Goal: Task Accomplishment & Management: Use online tool/utility

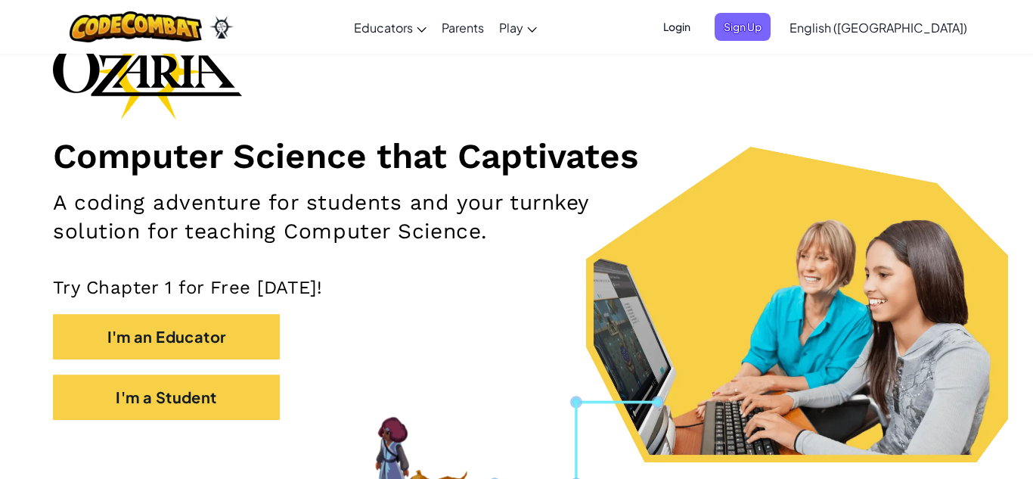
scroll to position [112, 0]
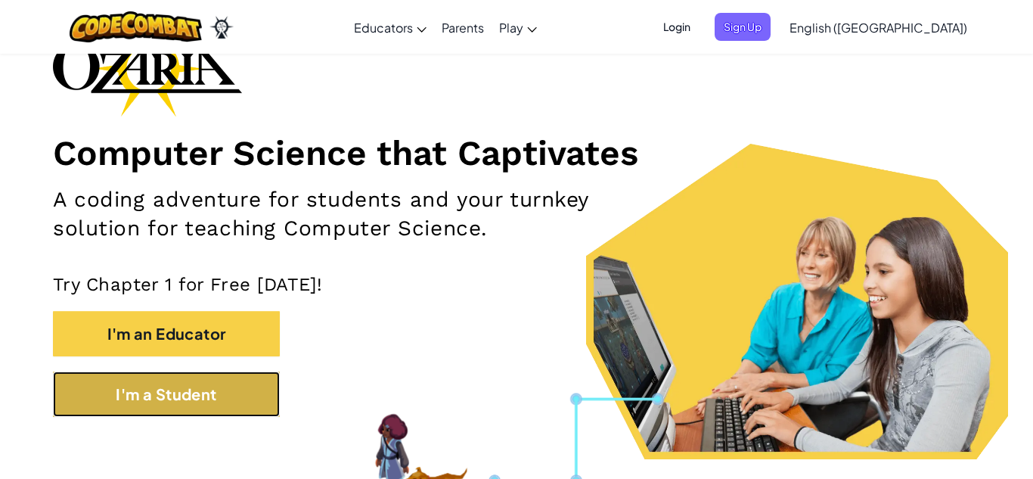
click at [195, 400] on button "I'm a Student" at bounding box center [166, 393] width 227 height 45
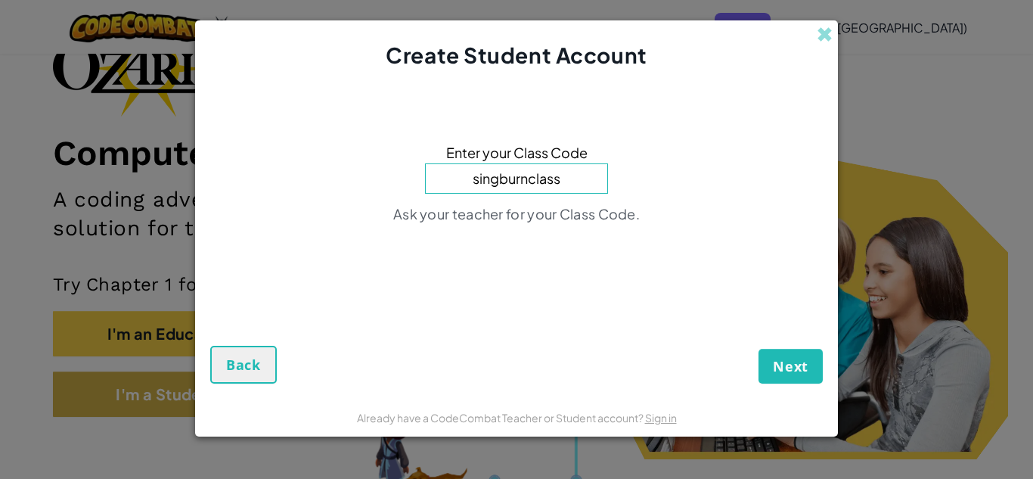
type input "singburnclass"
click at [759, 349] on button "Next" at bounding box center [791, 366] width 64 height 35
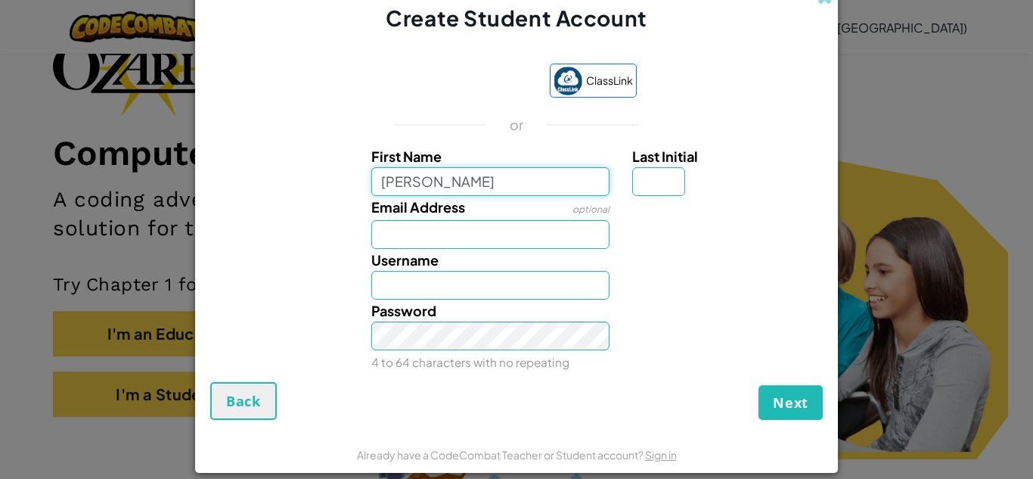
type input "[PERSON_NAME]"
click at [449, 283] on input "Username" at bounding box center [490, 285] width 239 height 29
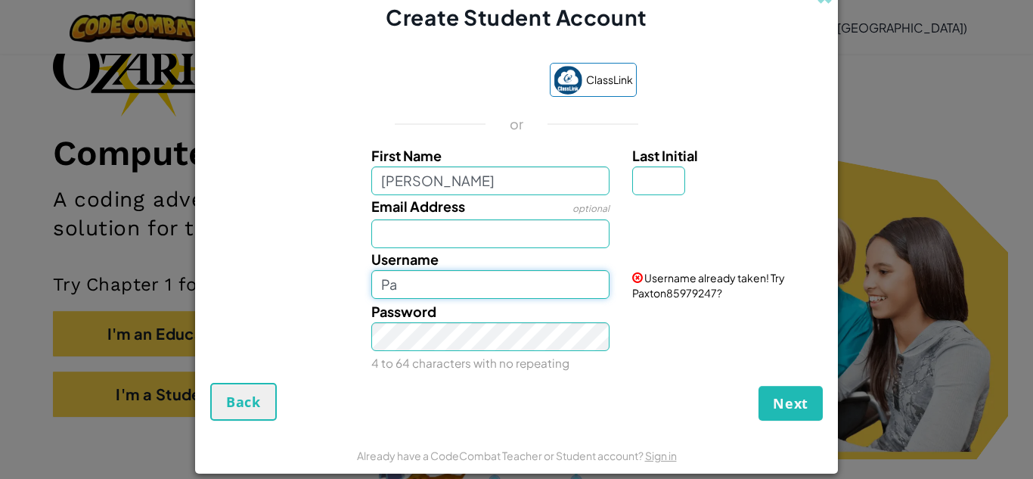
type input "P"
click at [505, 281] on input "Pacman" at bounding box center [490, 284] width 239 height 29
type input "PaxtonVer1"
click at [675, 245] on div "Email Address optional" at bounding box center [517, 221] width 628 height 53
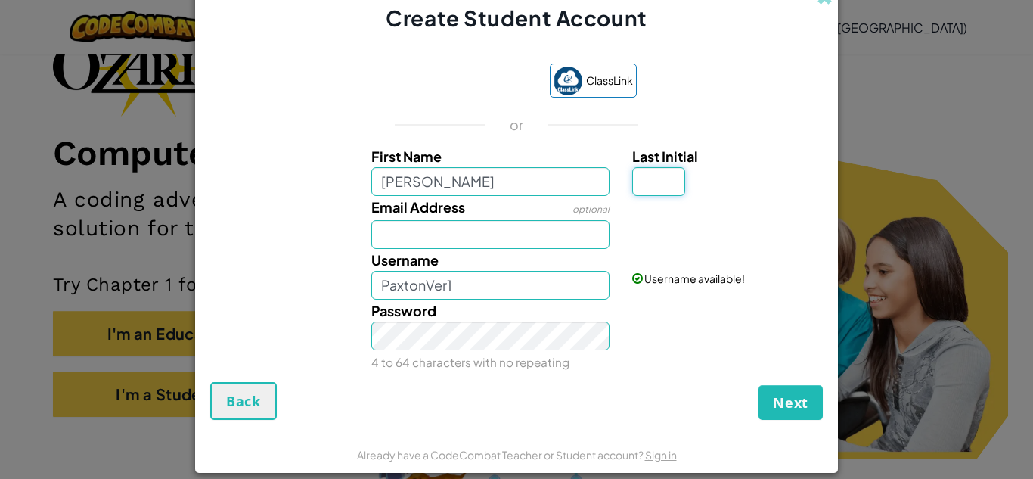
click at [668, 182] on input "Last Initial" at bounding box center [658, 181] width 53 height 29
type input "W"
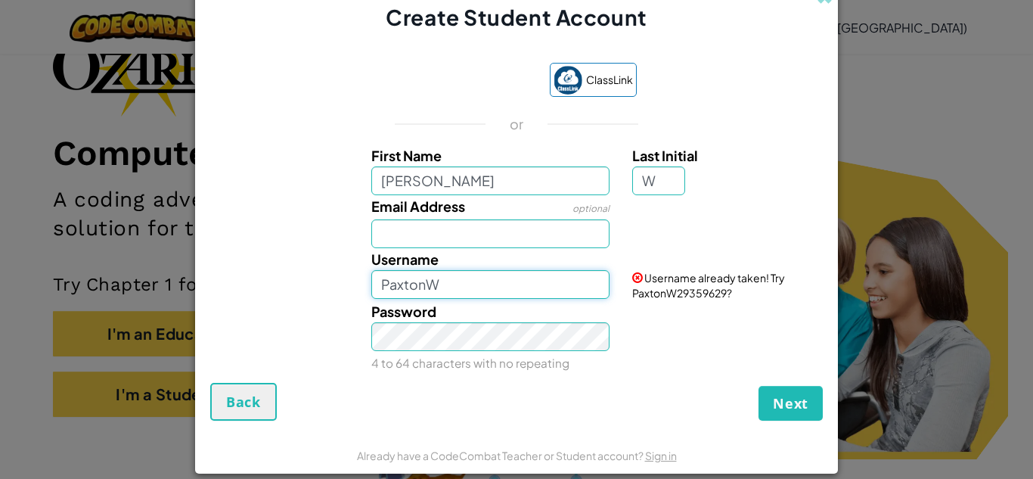
click at [513, 285] on input "PaxtonW" at bounding box center [490, 284] width 239 height 29
type input "PaxtonVer1"
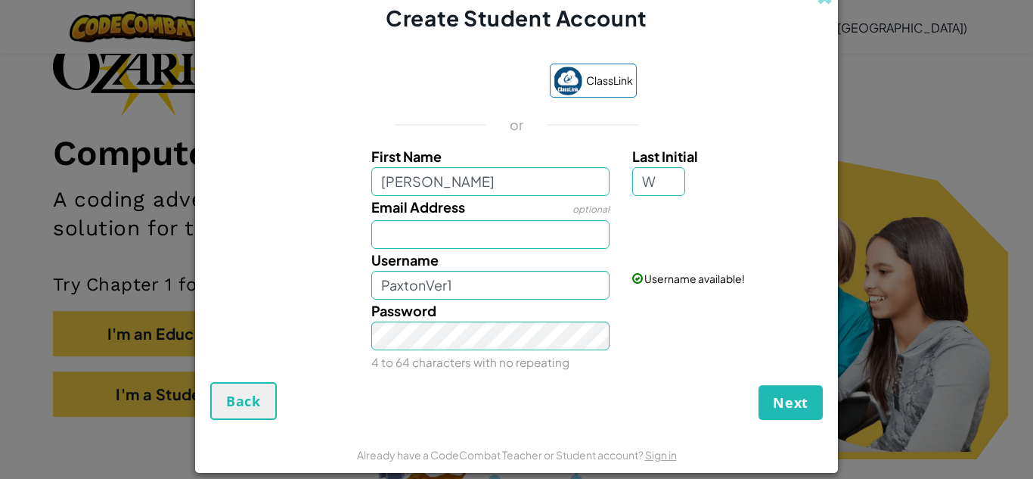
click at [757, 188] on div "Last Initial W" at bounding box center [725, 170] width 187 height 51
click at [793, 404] on span "Next" at bounding box center [791, 402] width 36 height 18
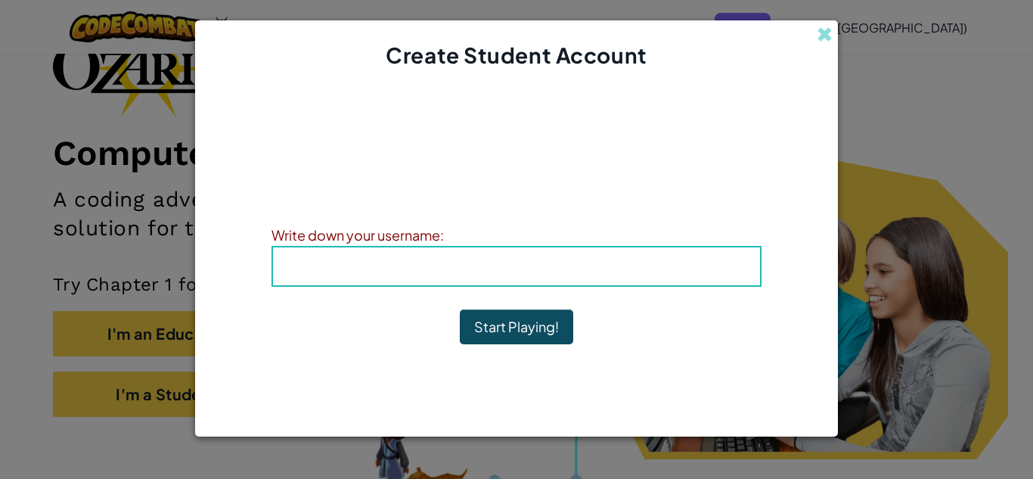
click at [597, 262] on b "Username : PaxtonVer1" at bounding box center [516, 265] width 179 height 17
click at [548, 270] on b "Username : PaxtonVer1" at bounding box center [516, 265] width 179 height 17
click at [539, 266] on b "Username : PaxtonVer1" at bounding box center [516, 265] width 179 height 17
click at [396, 268] on h4 "Username : PaxtonVer1" at bounding box center [516, 266] width 457 height 23
click at [455, 265] on span "Username" at bounding box center [466, 265] width 79 height 17
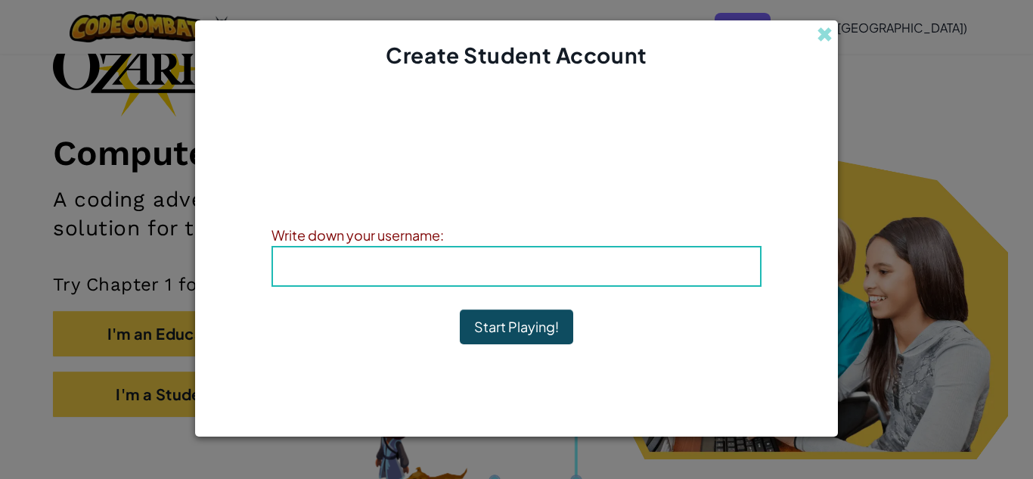
click at [526, 264] on b "Username : PaxtonVer1" at bounding box center [516, 265] width 179 height 17
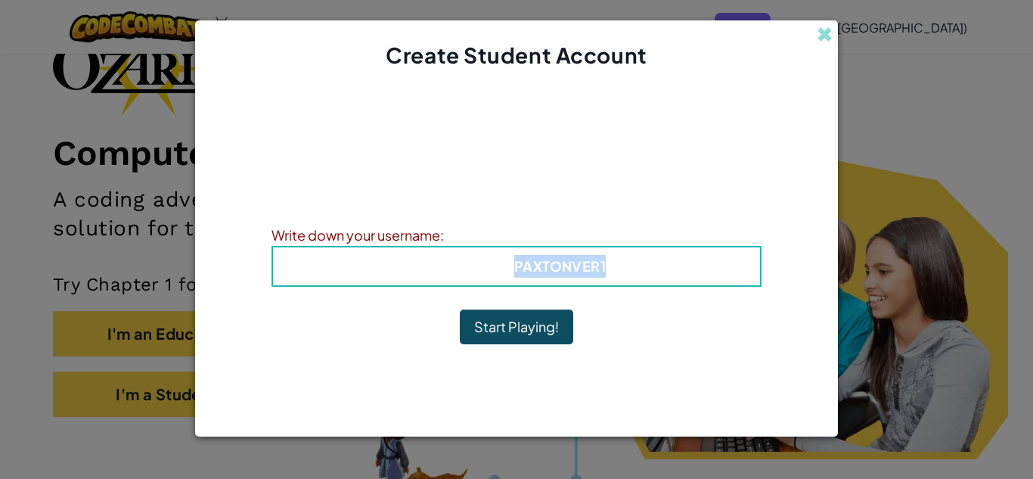
click at [523, 256] on h4 "Username : PaxtonVer1" at bounding box center [516, 266] width 457 height 23
click at [526, 264] on b "Username : PaxtonVer1" at bounding box center [516, 265] width 179 height 17
click at [536, 274] on b "Username : PaxtonVer1" at bounding box center [516, 265] width 179 height 17
click at [730, 349] on div "Account Created! Write down your information so that you don't forget it. Your …" at bounding box center [517, 234] width 490 height 298
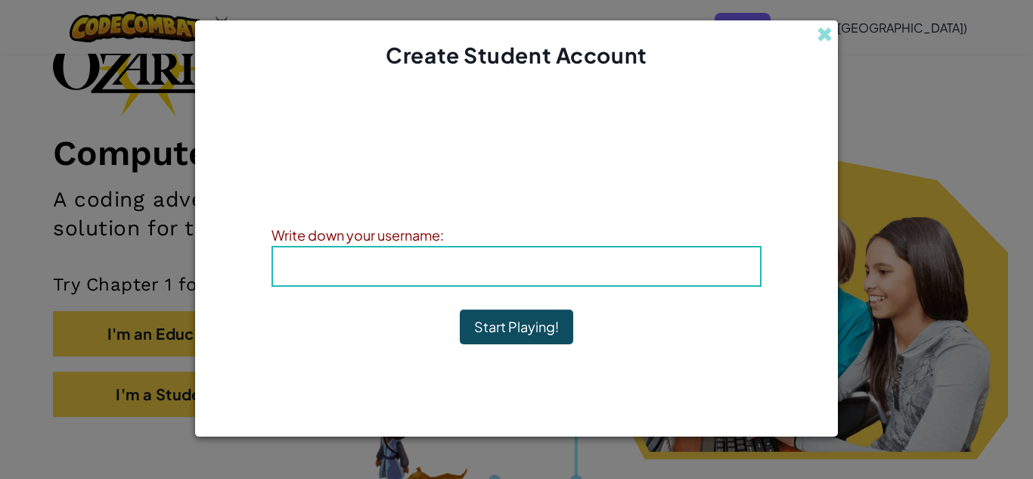
click at [551, 266] on b "Username : PaxtonVer1" at bounding box center [516, 265] width 179 height 17
drag, startPoint x: 554, startPoint y: 269, endPoint x: 431, endPoint y: 273, distance: 122.6
click at [431, 273] on b "Username : PaxtonVer1" at bounding box center [516, 265] width 179 height 17
click at [686, 318] on div "Account Created! Write down your information so that you don't forget it. Your …" at bounding box center [517, 234] width 490 height 298
drag, startPoint x: 430, startPoint y: 263, endPoint x: 632, endPoint y: 269, distance: 201.3
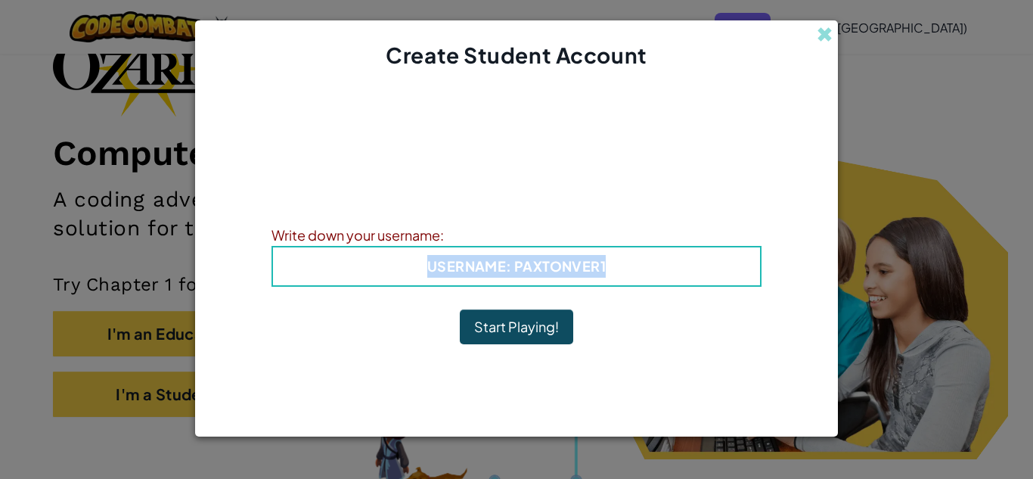
click at [632, 269] on h4 "Username : PaxtonVer1" at bounding box center [516, 266] width 457 height 23
click at [468, 339] on button "Start Playing!" at bounding box center [516, 326] width 113 height 35
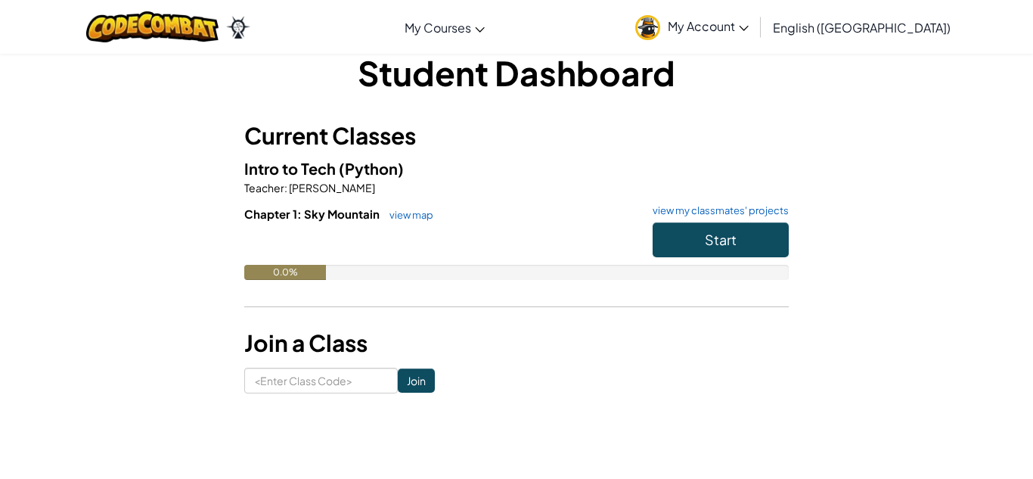
scroll to position [29, 0]
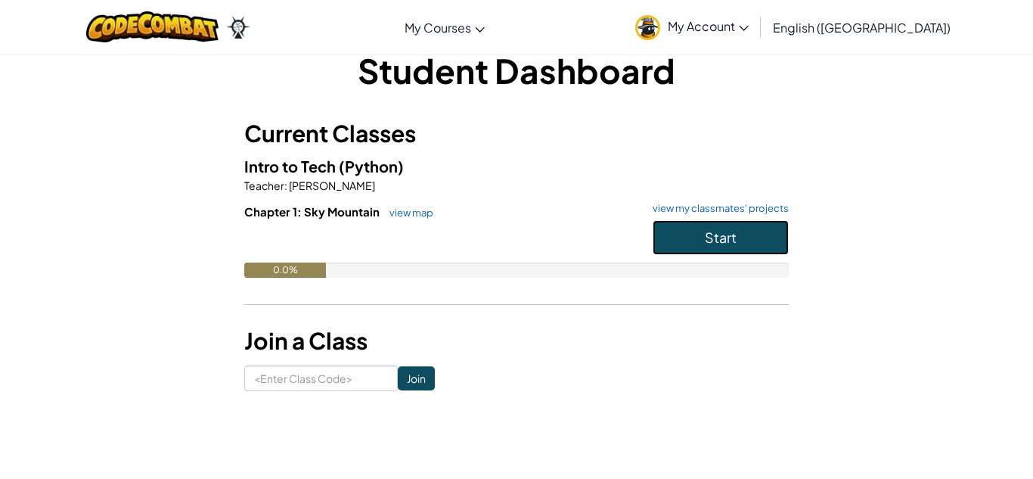
click at [688, 230] on button "Start" at bounding box center [721, 237] width 136 height 35
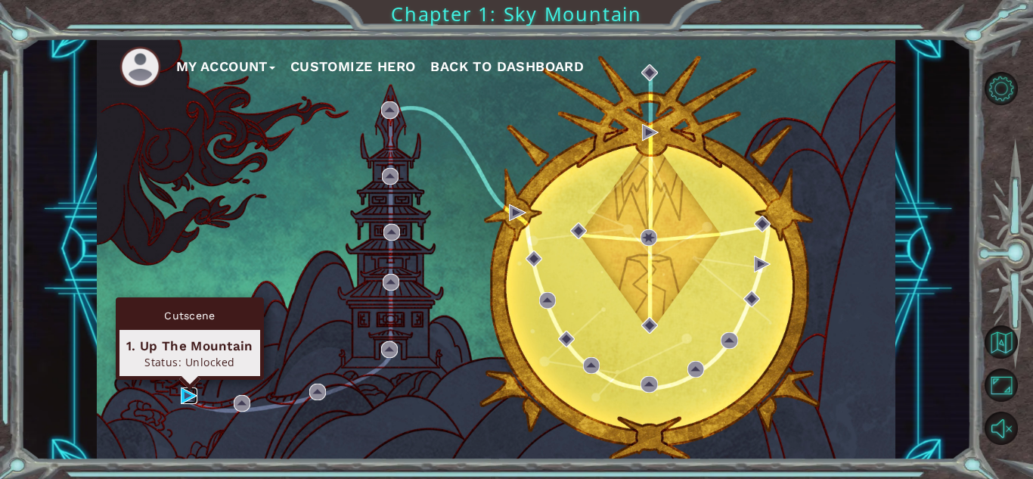
click at [184, 397] on img at bounding box center [189, 395] width 17 height 17
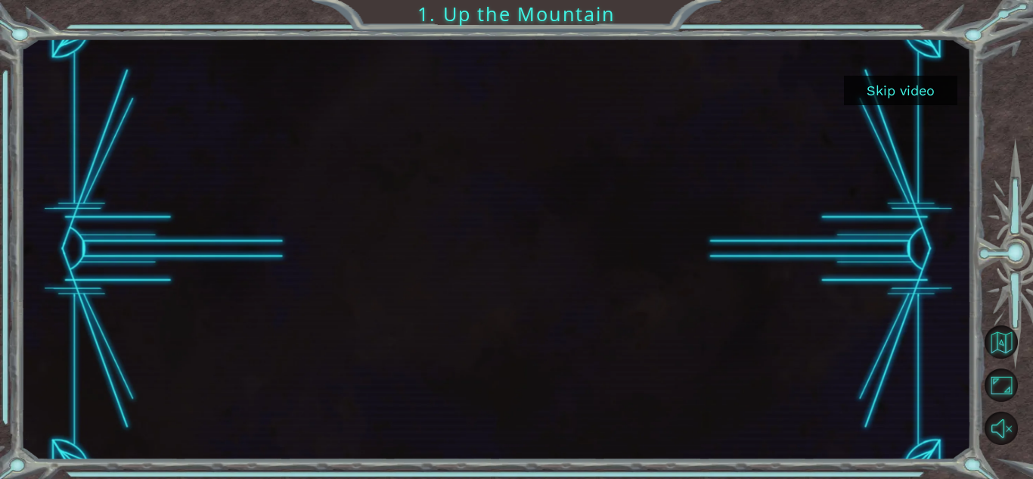
click at [903, 78] on button "Skip video" at bounding box center [900, 91] width 113 height 30
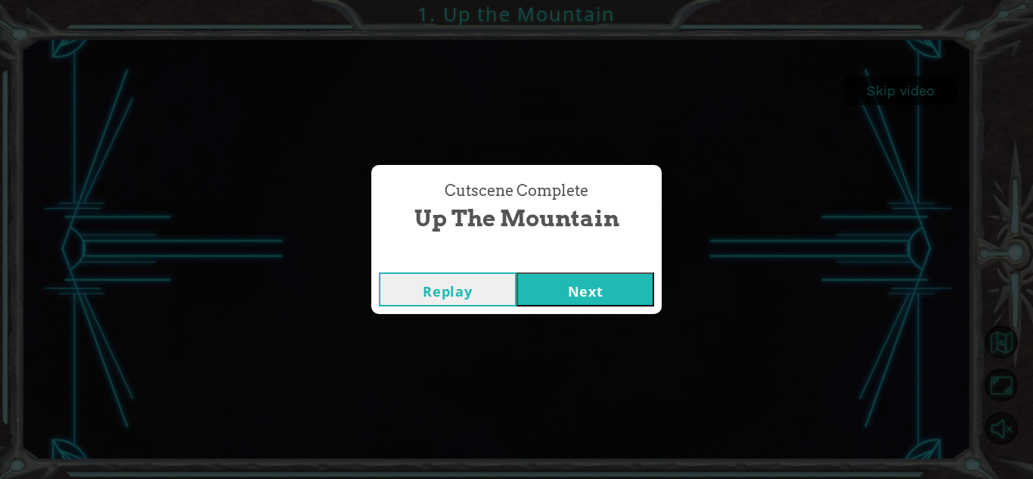
click at [576, 276] on button "Next" at bounding box center [586, 289] width 138 height 34
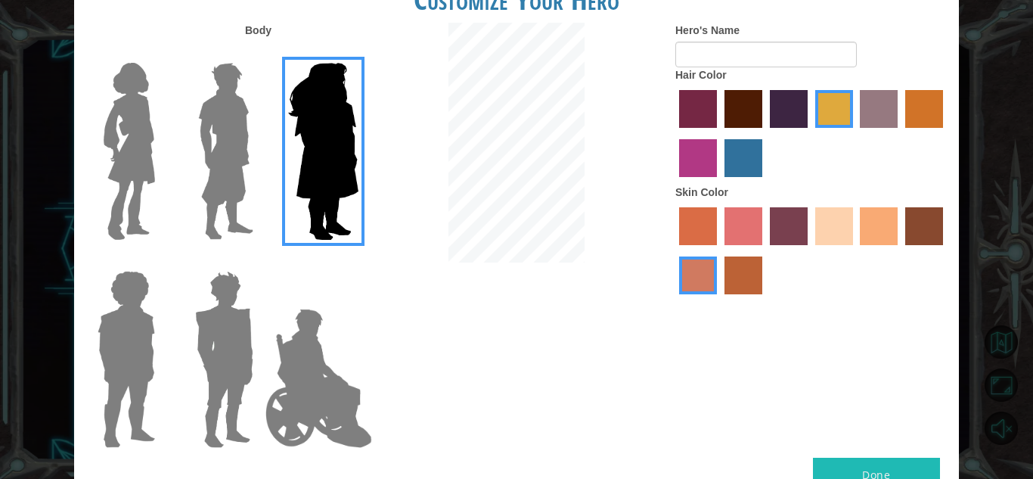
click at [235, 133] on img at bounding box center [225, 151] width 67 height 189
click at [259, 53] on input "Hero Lars" at bounding box center [259, 53] width 0 height 0
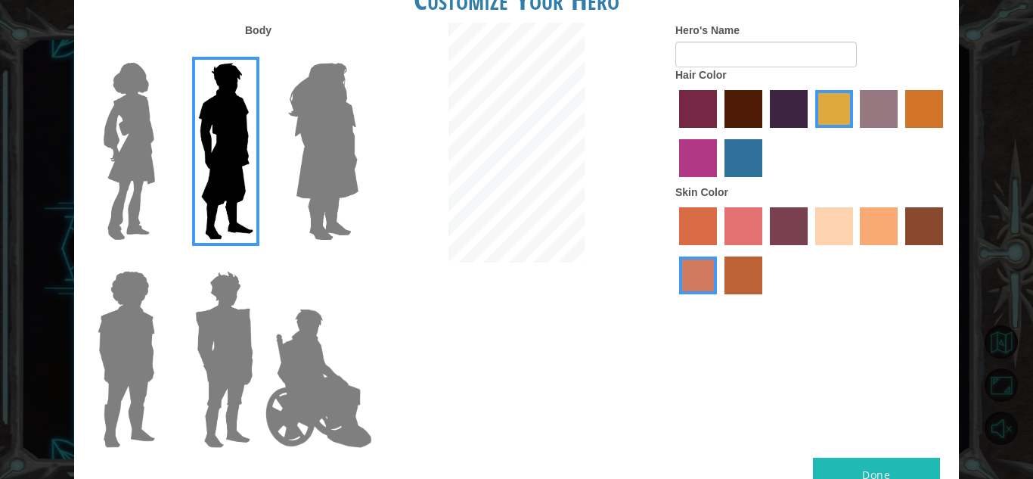
click at [836, 222] on label "sandy beach skin color" at bounding box center [834, 226] width 38 height 38
click at [810, 250] on input "sandy beach skin color" at bounding box center [810, 250] width 0 height 0
click at [728, 101] on label "maroon hair color" at bounding box center [744, 109] width 38 height 38
click at [719, 133] on input "maroon hair color" at bounding box center [719, 133] width 0 height 0
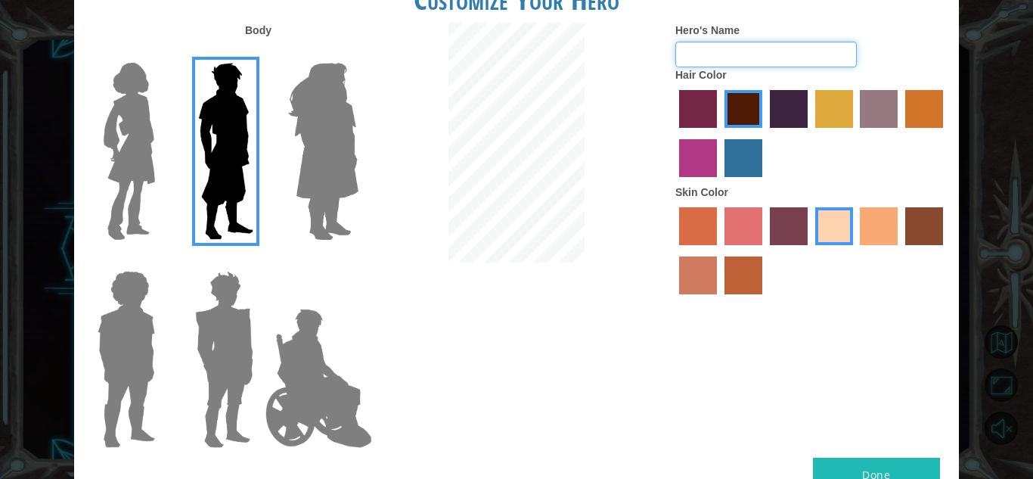
click at [710, 62] on input "Hero's Name" at bounding box center [766, 55] width 182 height 26
type input "PaxtonVer1"
click at [886, 467] on button "Done" at bounding box center [876, 475] width 127 height 34
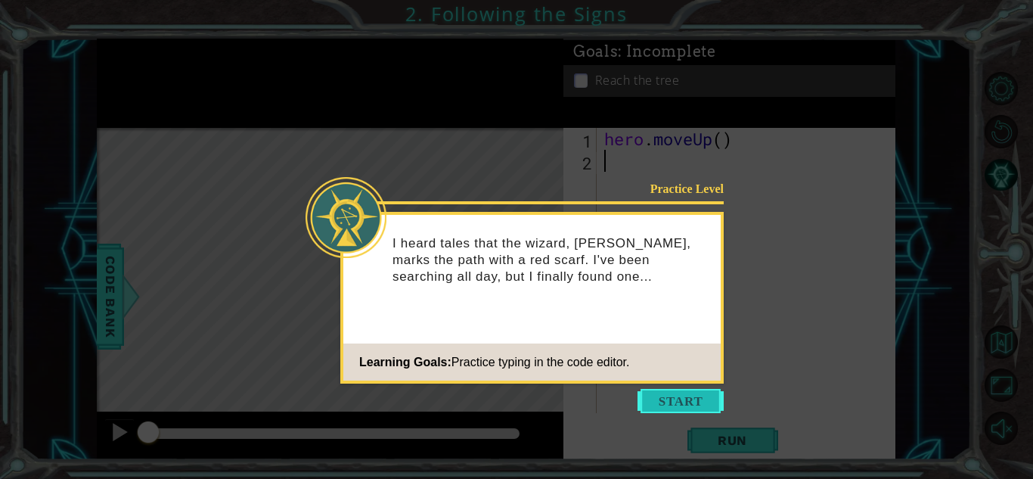
click at [657, 404] on button "Start" at bounding box center [681, 401] width 86 height 24
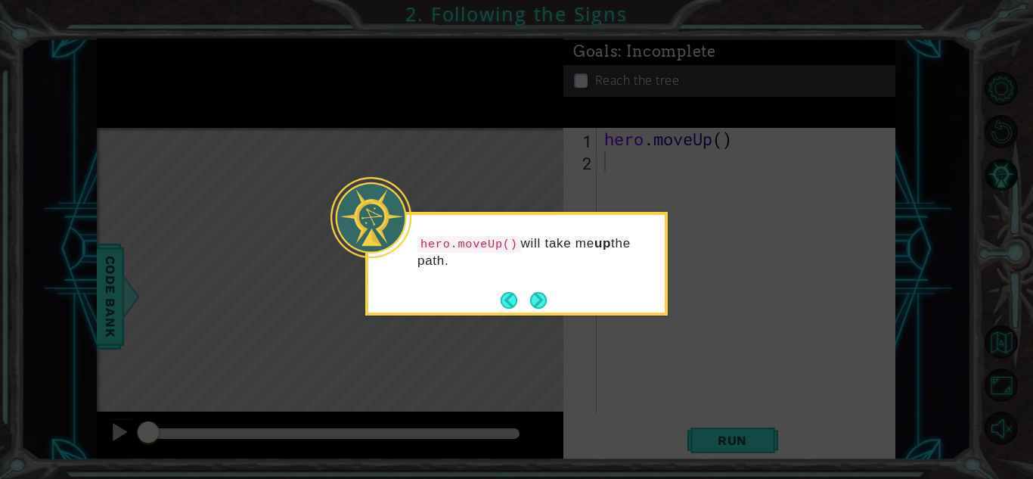
click at [657, 404] on icon at bounding box center [516, 239] width 1033 height 479
click at [545, 302] on button "Next" at bounding box center [538, 300] width 17 height 17
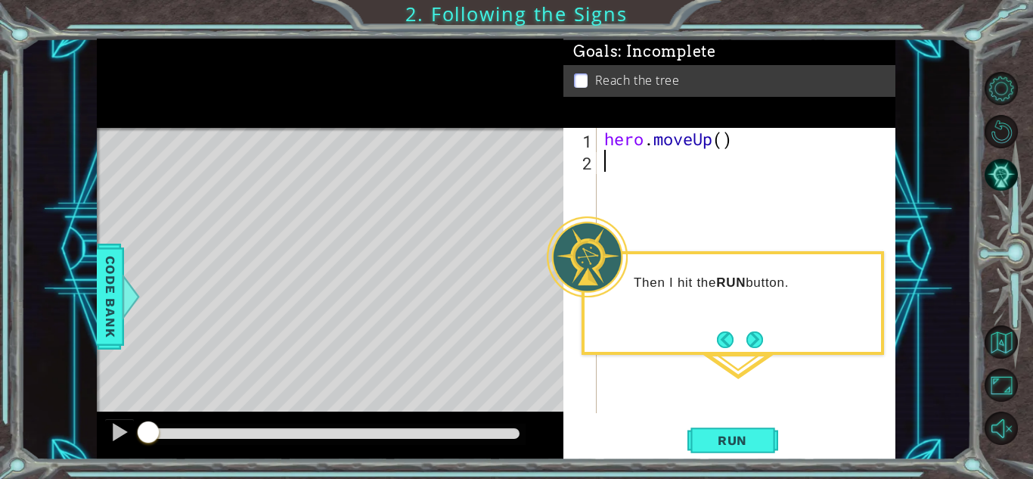
click at [644, 179] on div "hero . moveUp ( )" at bounding box center [750, 292] width 298 height 329
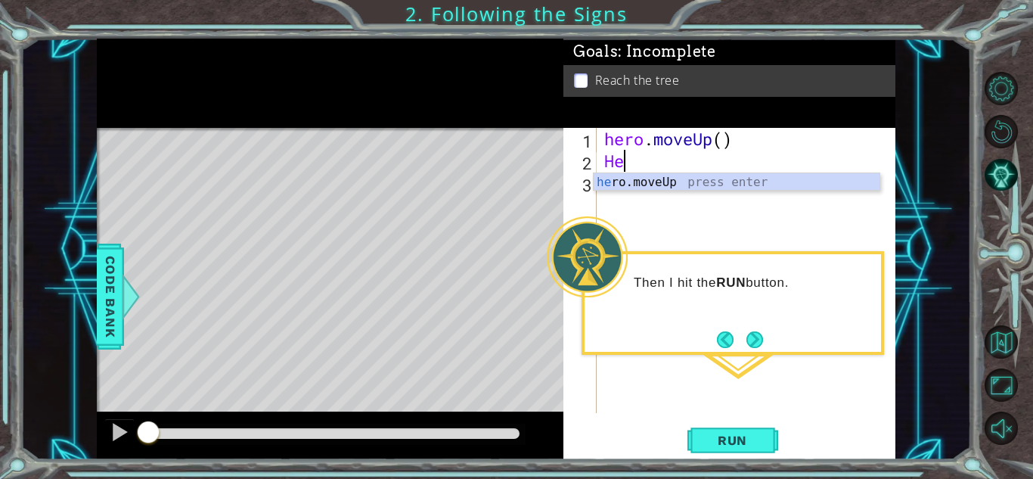
type textarea "Hero"
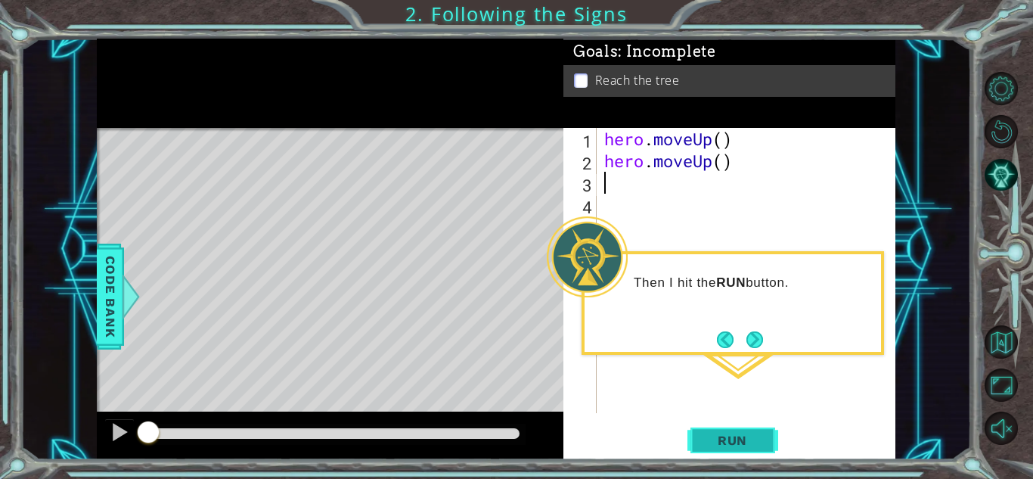
click at [741, 438] on span "Run" at bounding box center [733, 440] width 60 height 15
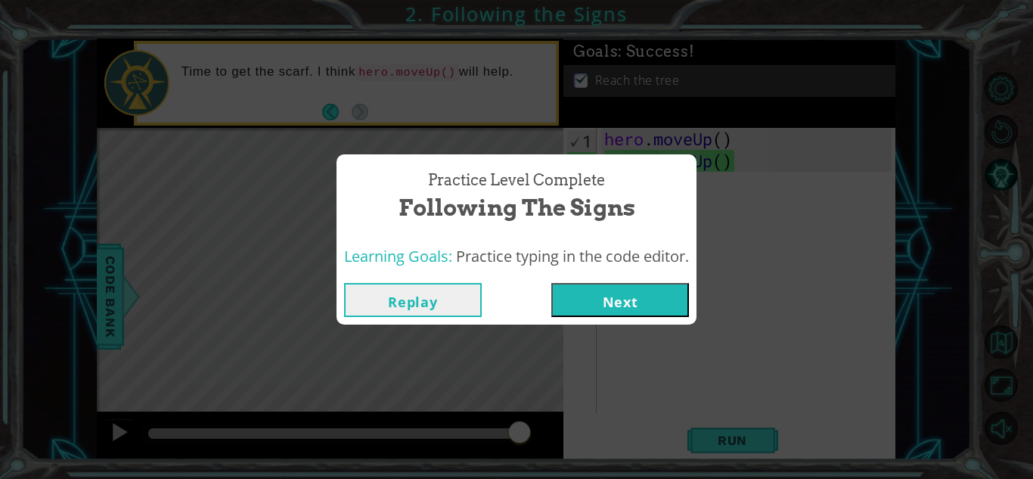
click at [650, 298] on button "Next" at bounding box center [620, 300] width 138 height 34
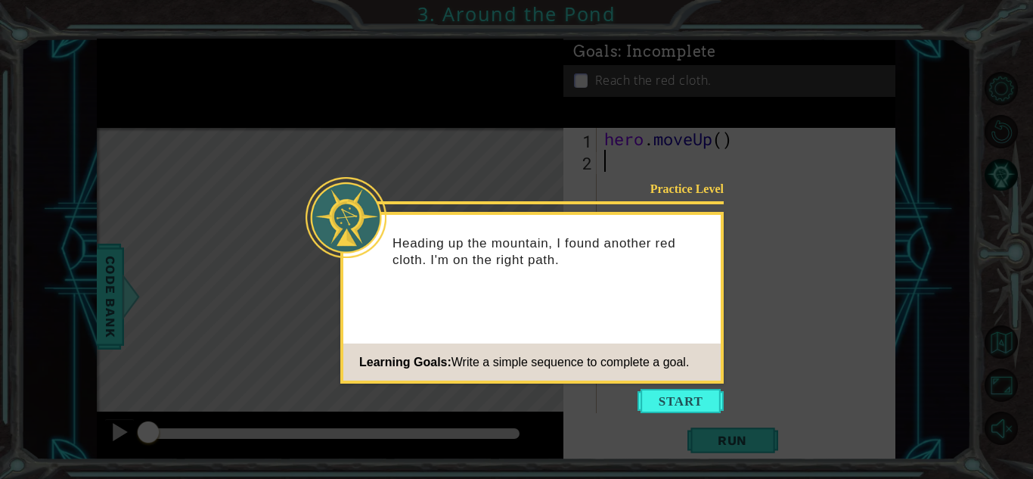
click at [657, 387] on icon at bounding box center [516, 239] width 1033 height 479
click at [676, 426] on icon at bounding box center [516, 239] width 1033 height 479
click at [671, 409] on button "Start" at bounding box center [681, 401] width 86 height 24
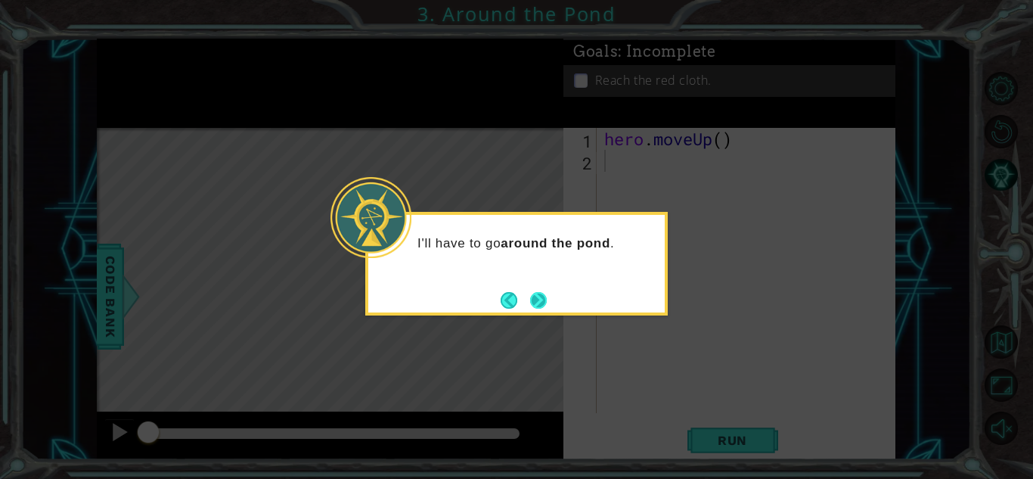
click at [540, 295] on button "Next" at bounding box center [537, 299] width 17 height 17
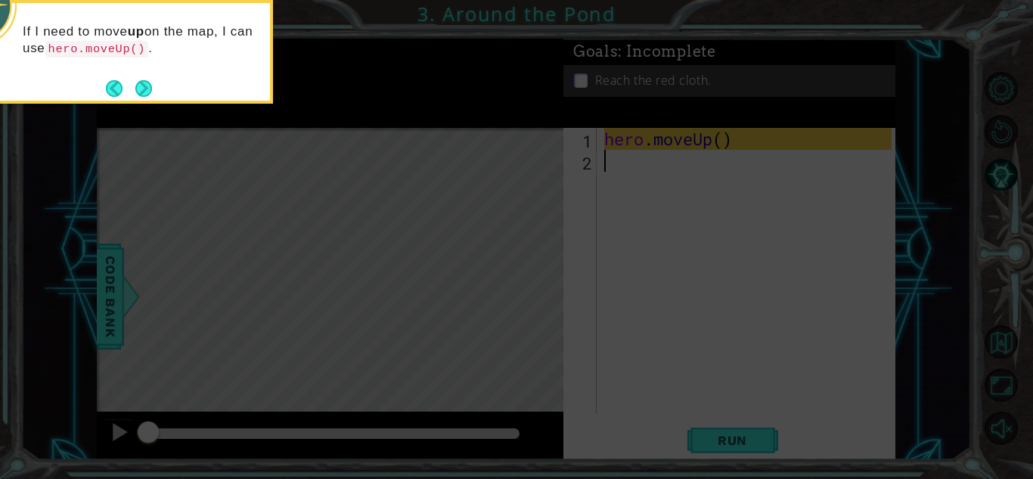
click at [334, 335] on icon at bounding box center [516, 71] width 1033 height 815
click at [345, 327] on icon at bounding box center [516, 71] width 1033 height 815
click at [146, 95] on button "Next" at bounding box center [143, 88] width 17 height 17
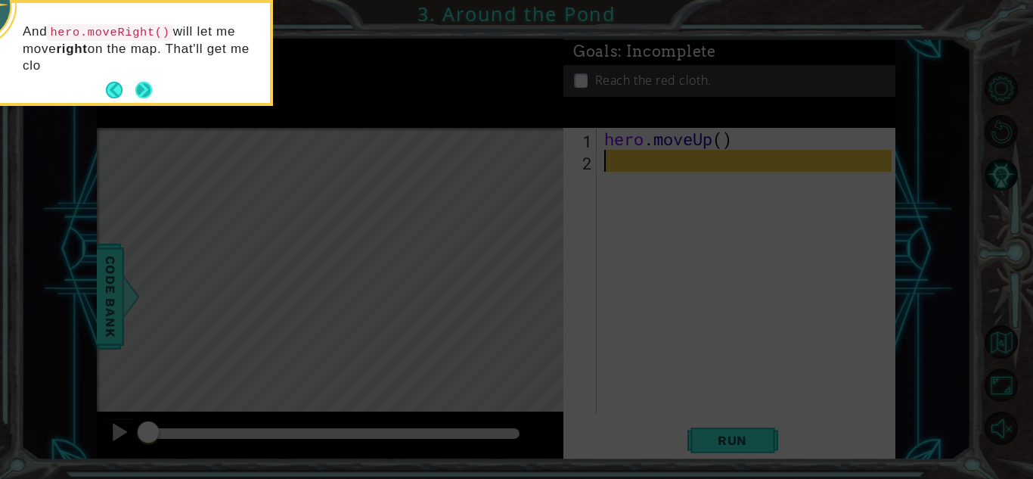
click at [145, 86] on button "Next" at bounding box center [143, 90] width 17 height 17
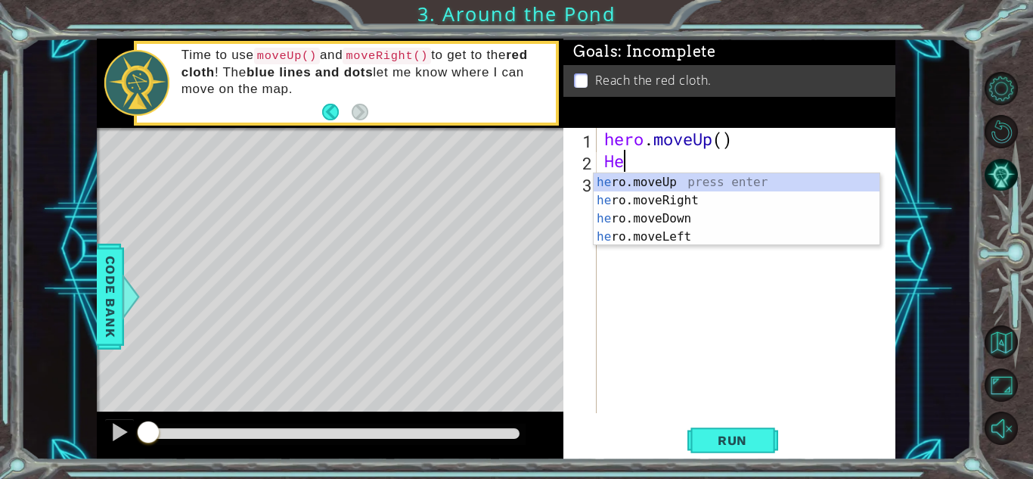
type textarea "Her"
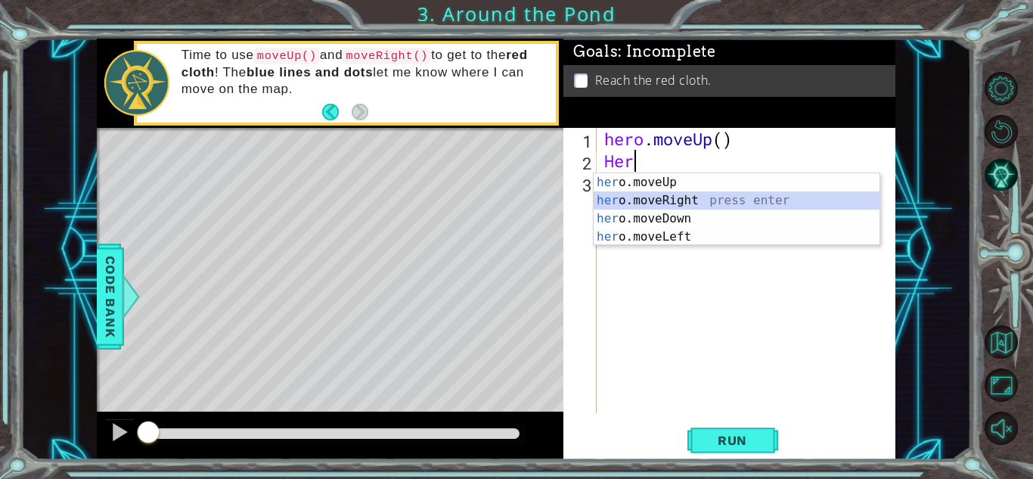
click at [793, 199] on div "her o.moveUp press enter her o.moveRight press enter her o.moveDown press enter…" at bounding box center [737, 227] width 286 height 109
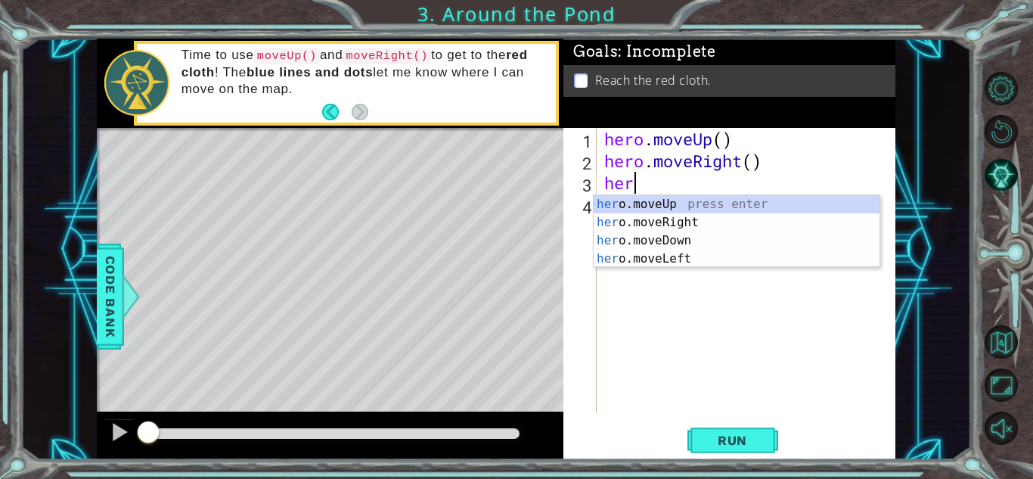
type textarea "h"
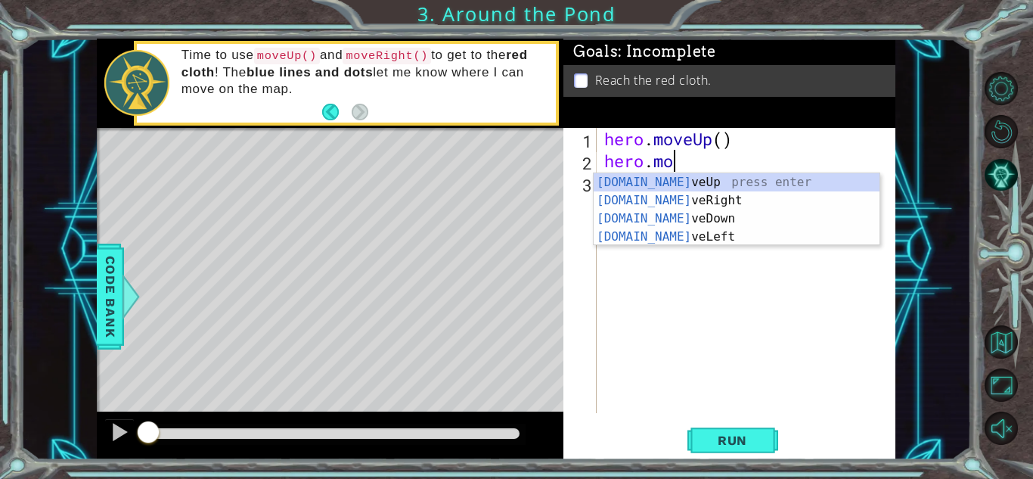
type textarea "hero."
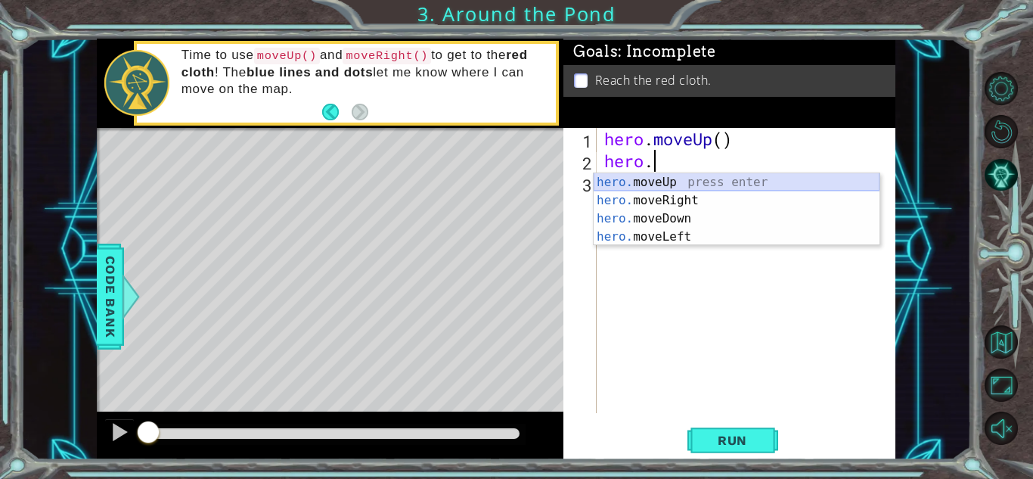
click at [719, 191] on div "hero. moveUp press enter hero. moveRight press enter hero. moveDown press enter…" at bounding box center [737, 227] width 286 height 109
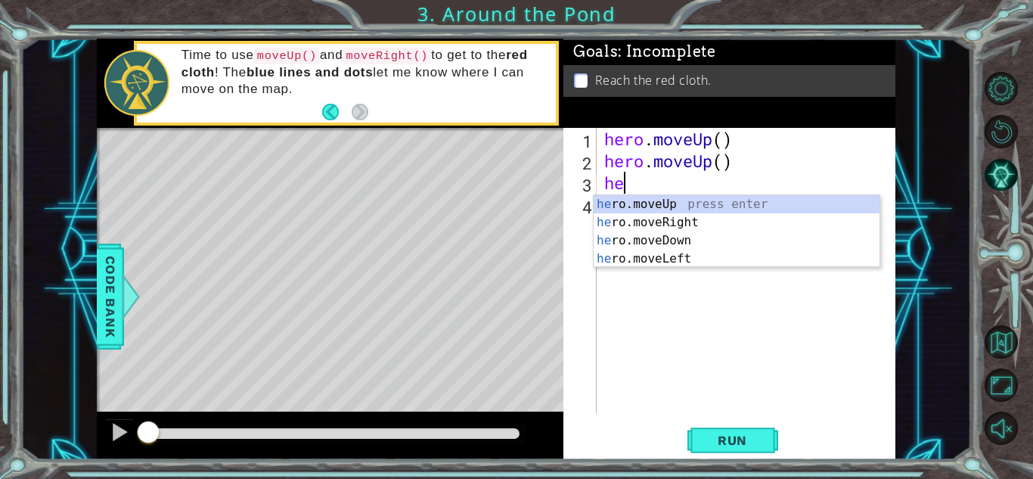
type textarea "hero"
click at [723, 218] on div "hero .moveUp press enter hero .moveRight press enter hero .moveDown press enter…" at bounding box center [737, 249] width 286 height 109
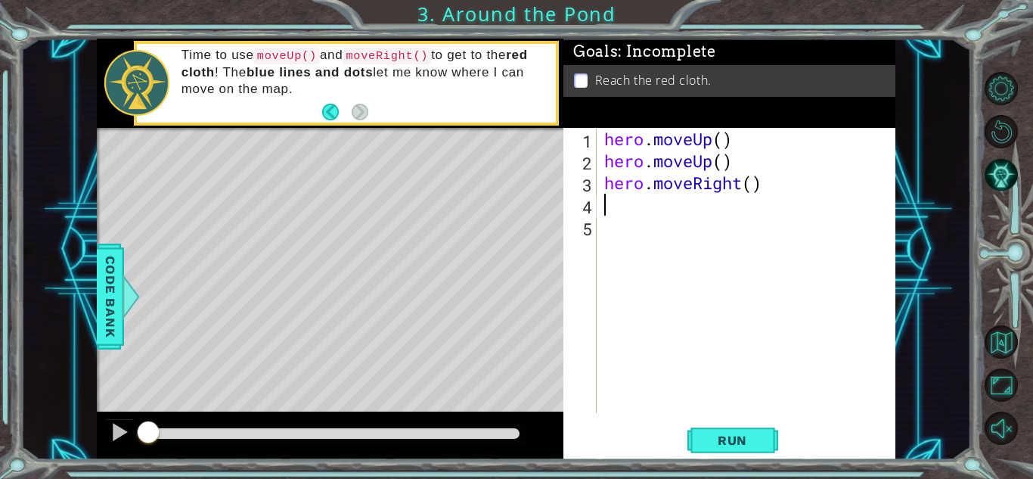
type textarea "he"
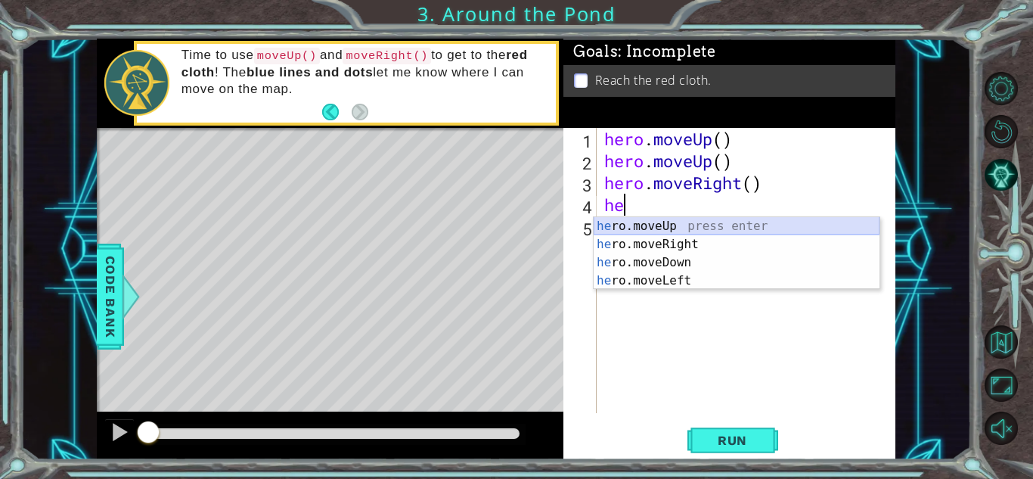
click at [719, 228] on div "he ro.moveUp press enter he ro.moveRight press enter he ro.moveDown press enter…" at bounding box center [737, 271] width 286 height 109
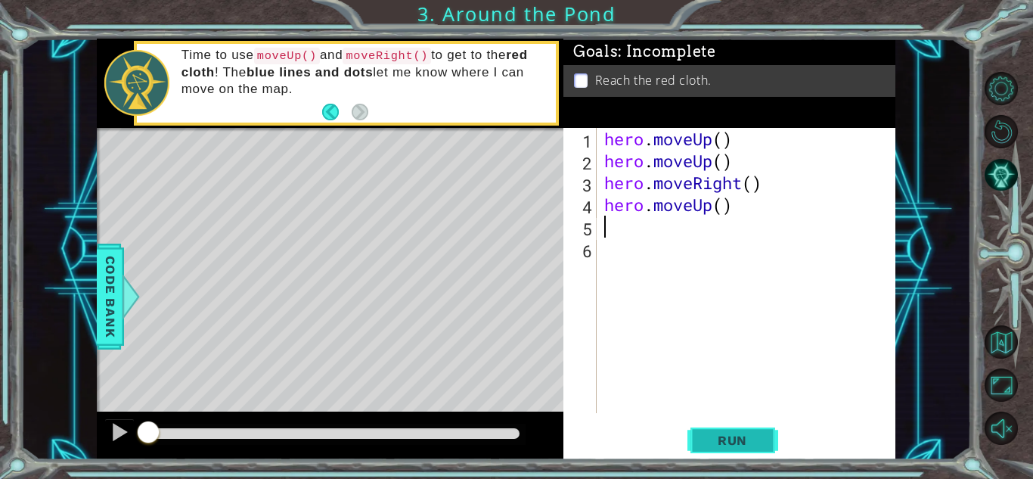
click at [727, 436] on span "Run" at bounding box center [733, 440] width 60 height 15
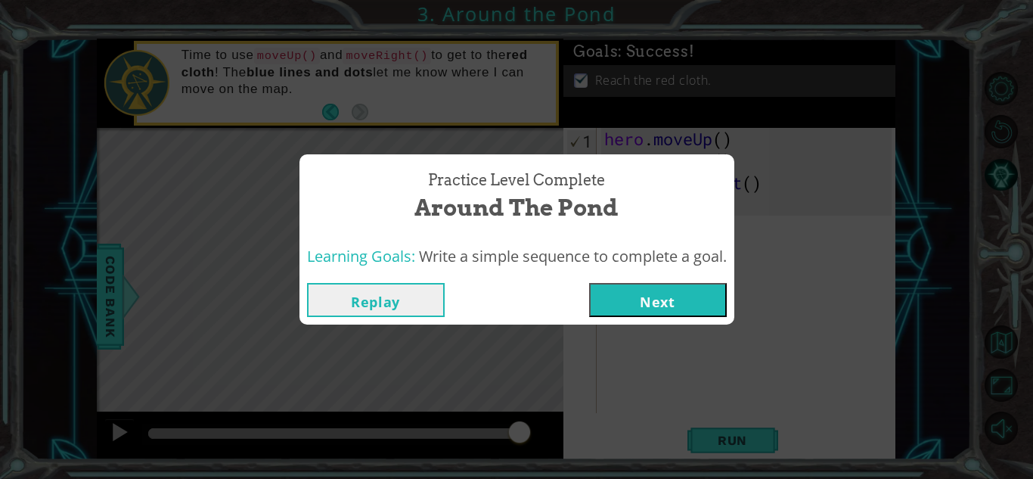
click at [647, 293] on button "Next" at bounding box center [658, 300] width 138 height 34
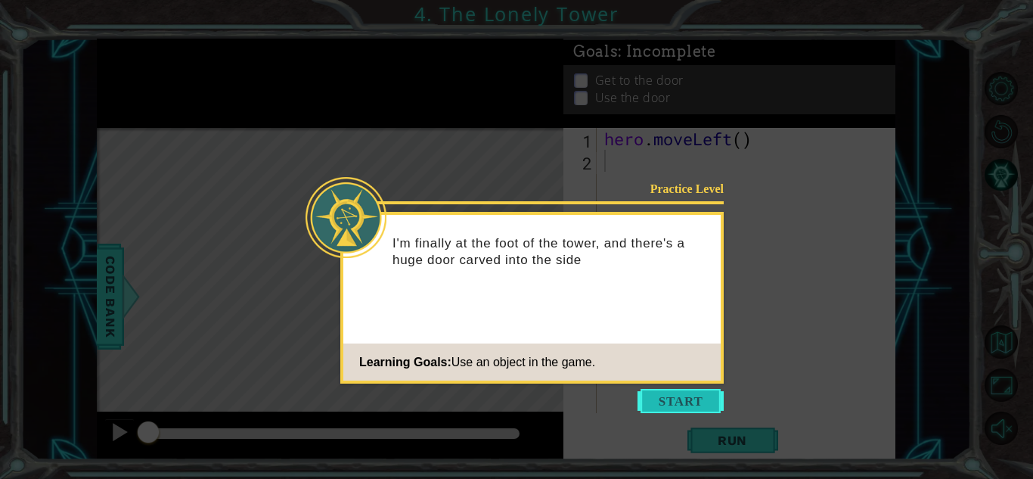
click at [678, 390] on button "Start" at bounding box center [681, 401] width 86 height 24
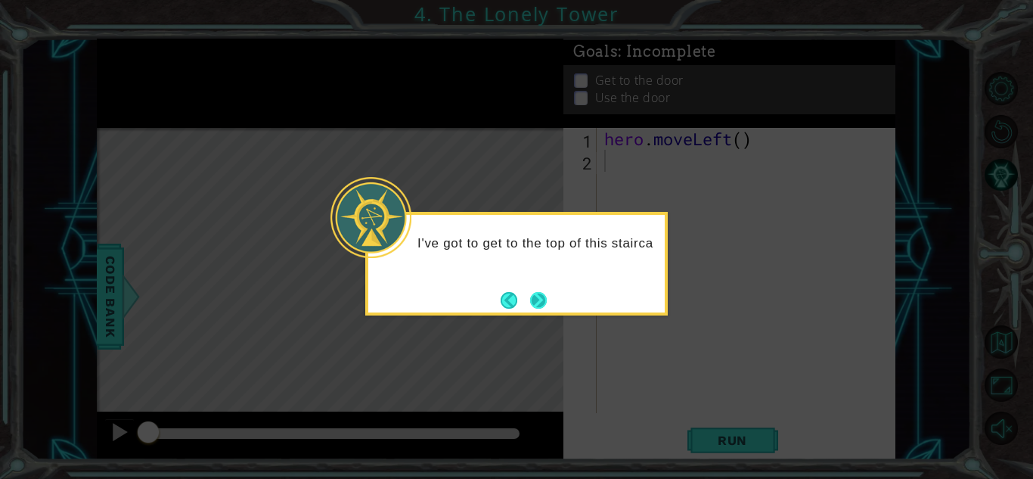
click at [532, 303] on button "Next" at bounding box center [538, 299] width 17 height 17
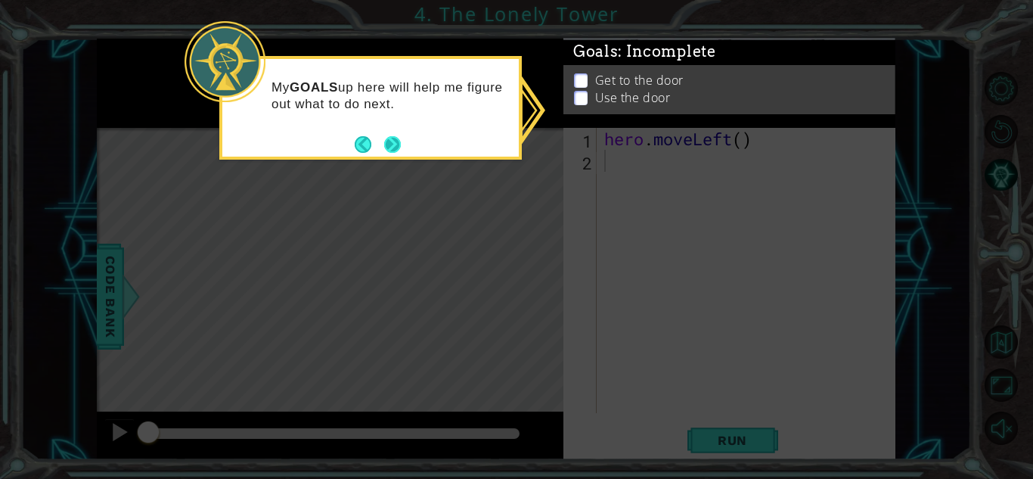
click at [393, 139] on button "Next" at bounding box center [392, 144] width 17 height 17
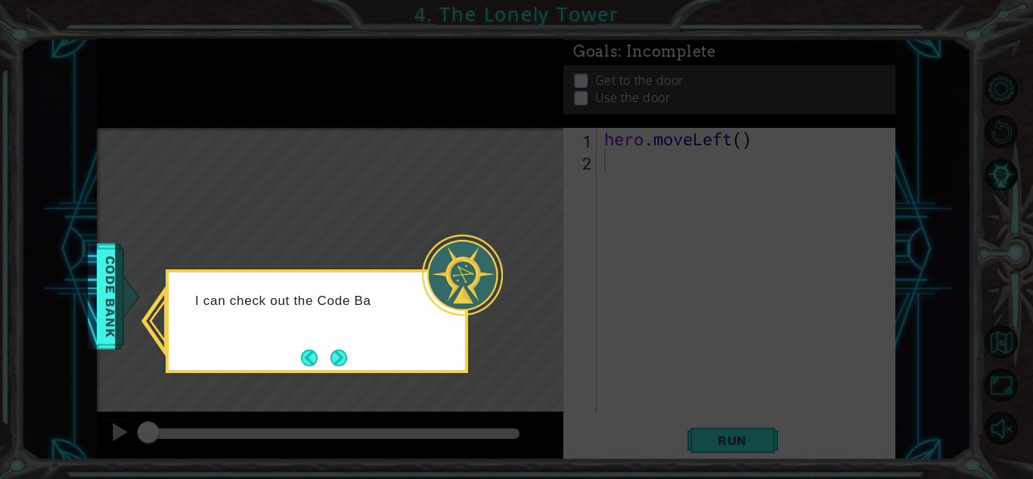
click at [446, 293] on div at bounding box center [462, 274] width 81 height 81
click at [340, 359] on button "Next" at bounding box center [339, 357] width 17 height 17
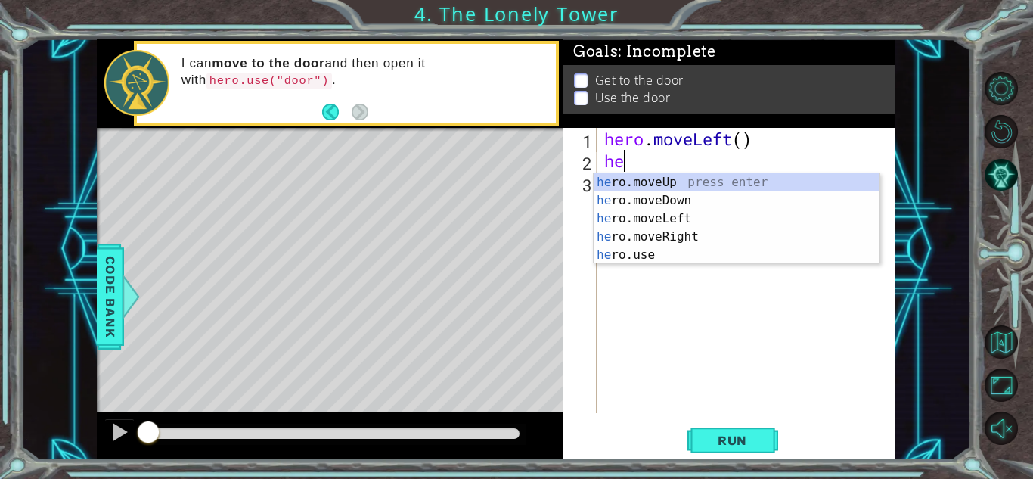
type textarea "her"
click at [711, 219] on div "her o.moveUp press enter her o.moveDown press enter her o.moveLeft press enter …" at bounding box center [737, 236] width 286 height 127
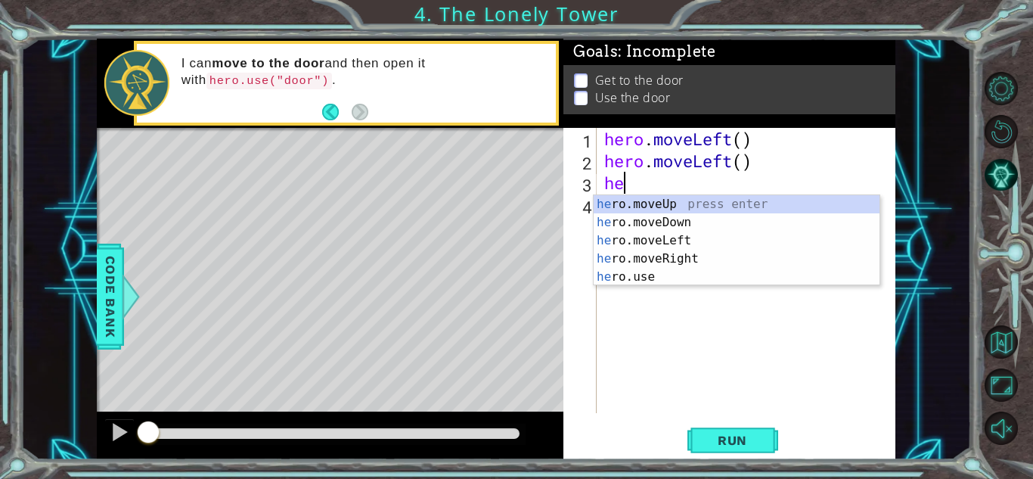
type textarea "her"
click at [667, 203] on div "her o.moveUp press enter her o.moveDown press enter her o.moveLeft press enter …" at bounding box center [737, 258] width 286 height 127
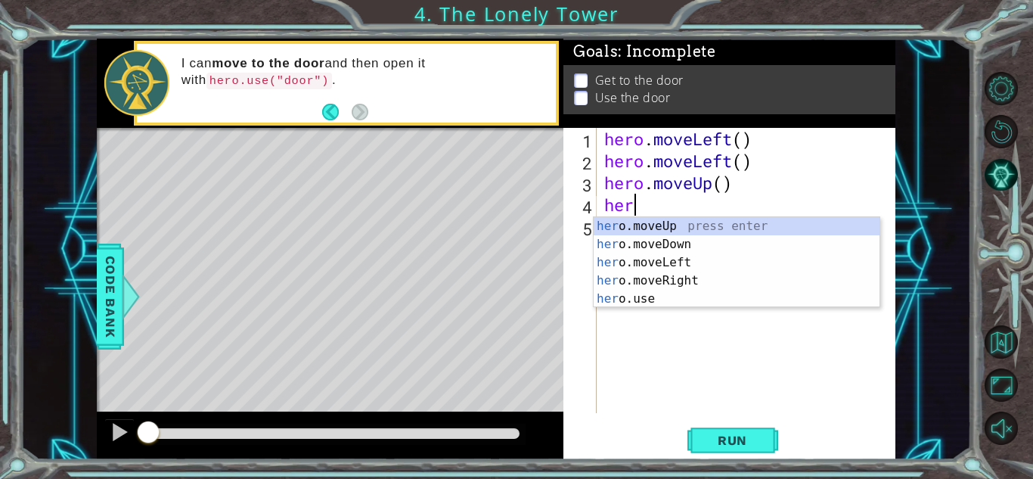
type textarea "hero"
click at [663, 228] on div "hero .moveUp press enter hero .moveDown press enter hero .moveLeft press enter …" at bounding box center [737, 280] width 286 height 127
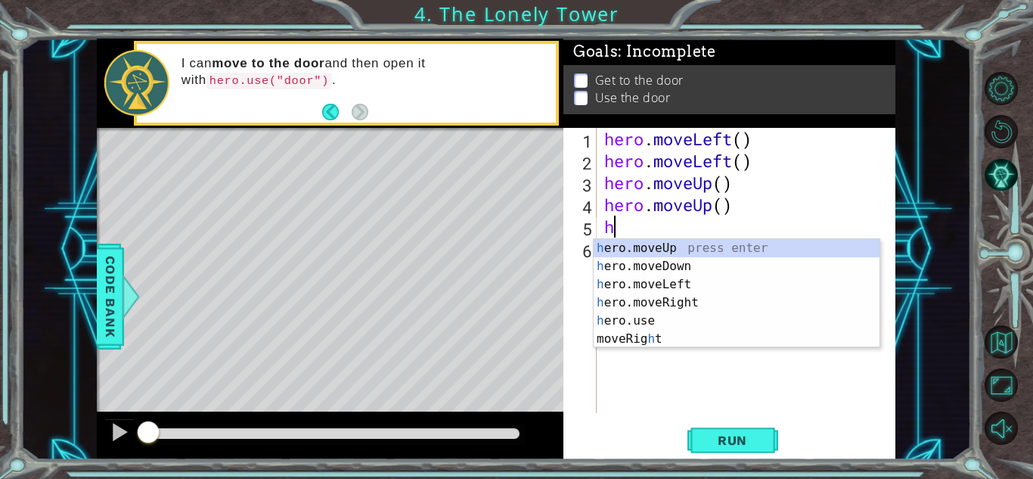
type textarea "her"
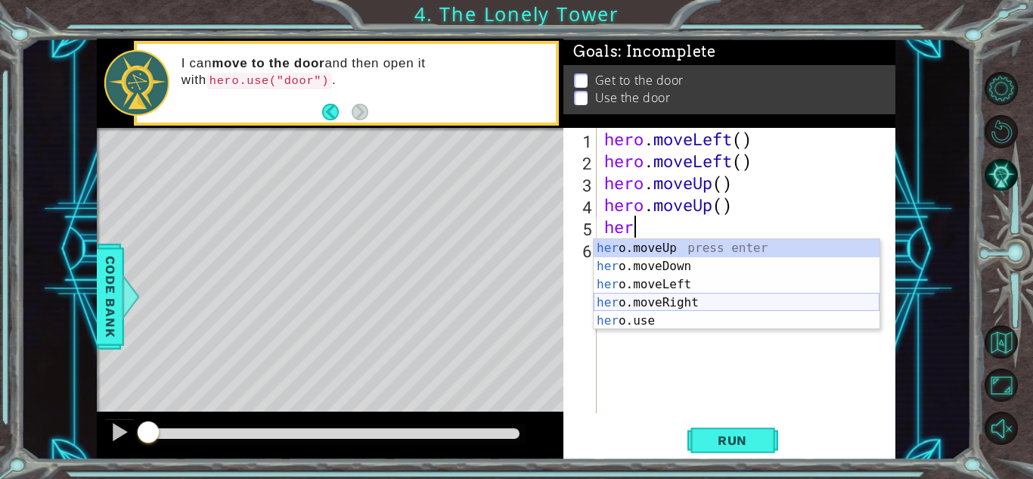
click at [684, 300] on div "her o.moveUp press enter her o.moveDown press enter her o.moveLeft press enter …" at bounding box center [737, 302] width 286 height 127
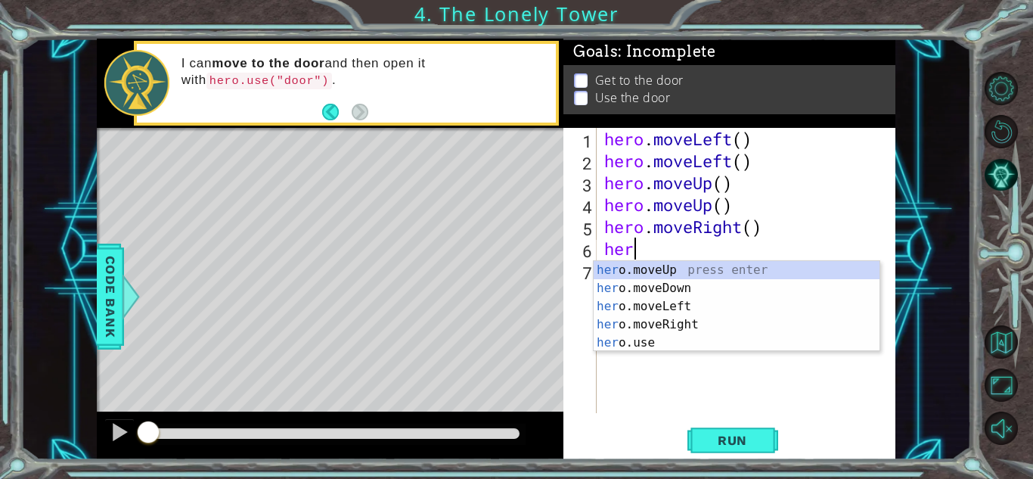
type textarea "hero"
click at [691, 324] on div "hero .moveUp press enter hero .moveDown press enter hero .moveLeft press enter …" at bounding box center [737, 324] width 286 height 127
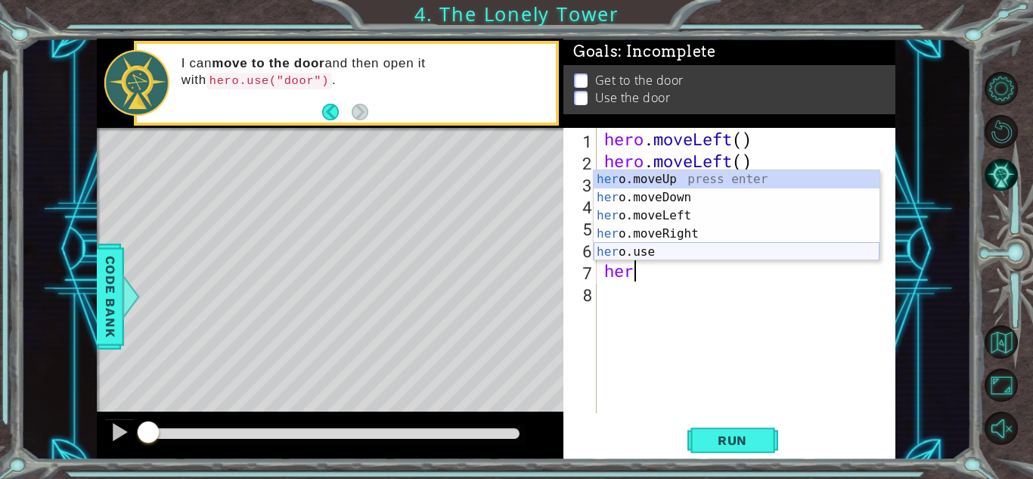
click at [619, 247] on div "her o.moveUp press enter her o.moveDown press enter her o.moveLeft press enter …" at bounding box center [737, 233] width 286 height 127
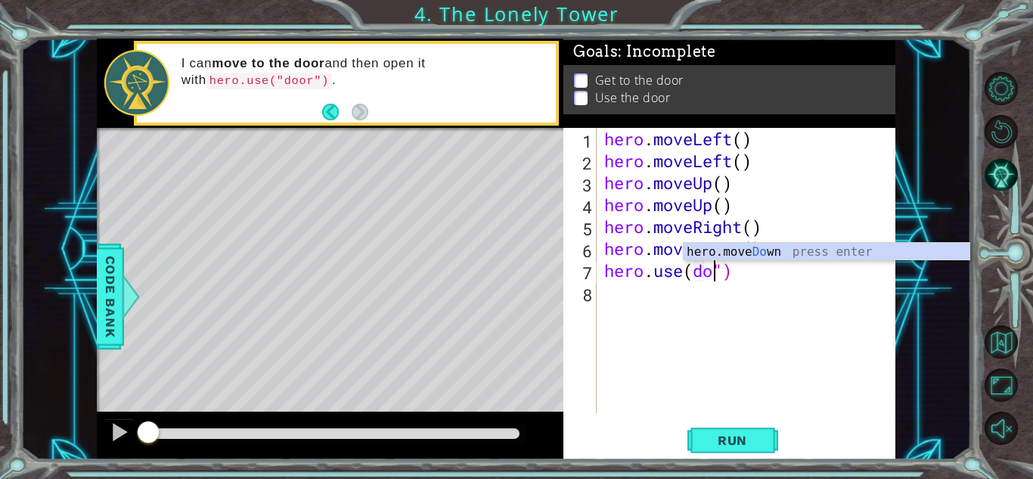
scroll to position [0, 5]
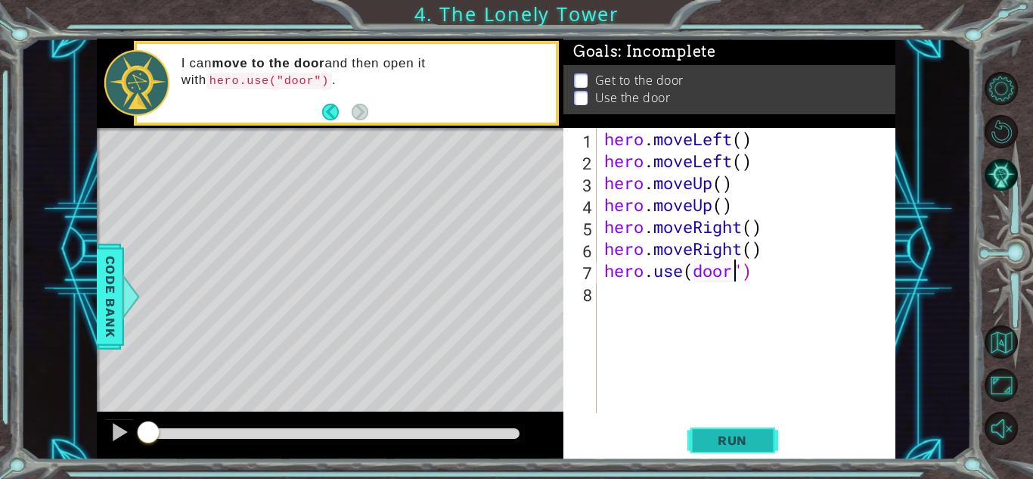
click at [750, 427] on button "Run" at bounding box center [733, 440] width 91 height 33
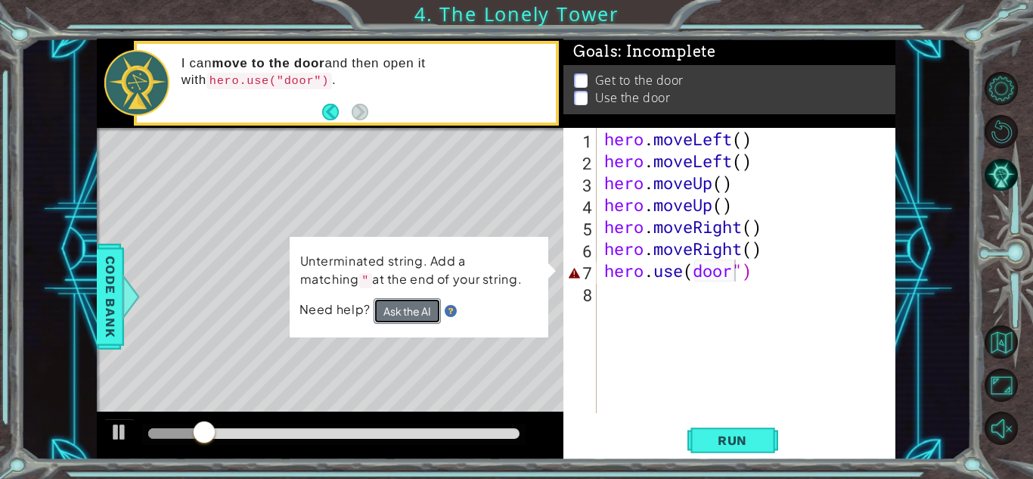
click at [409, 311] on button "Ask the AI" at bounding box center [407, 311] width 67 height 26
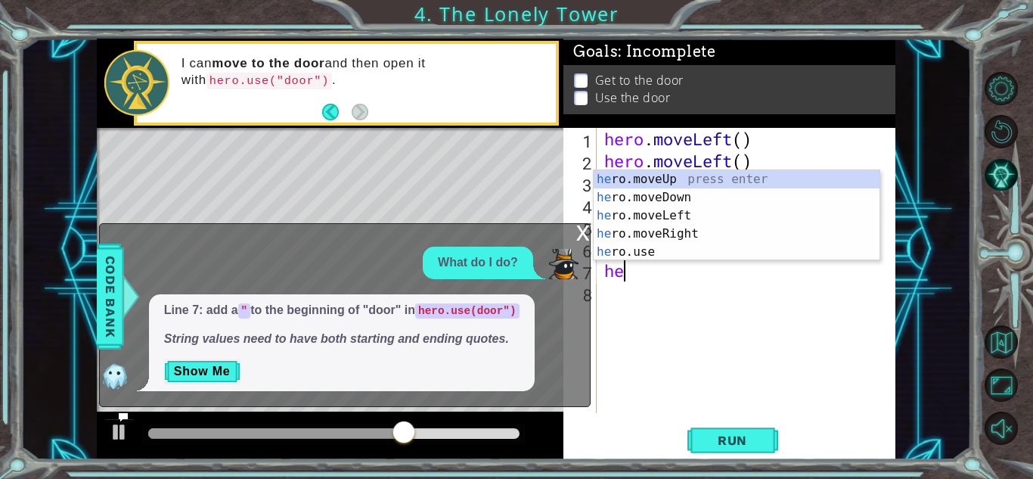
scroll to position [0, 0]
click at [631, 248] on div "he ro.moveUp press enter he ro.moveDown press enter he ro.moveLeft press enter …" at bounding box center [737, 233] width 286 height 127
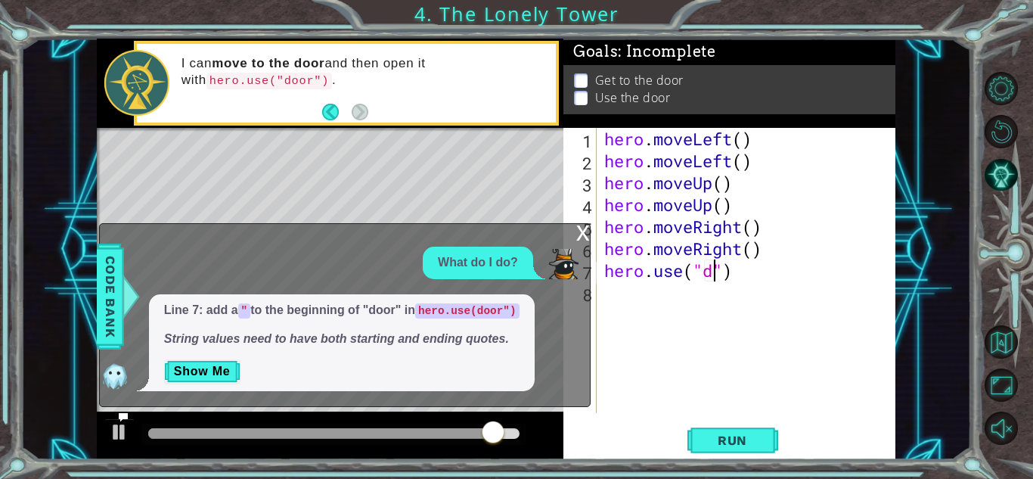
scroll to position [0, 5]
type textarea "hero.use("door")"
click at [696, 446] on button "Run" at bounding box center [733, 440] width 91 height 33
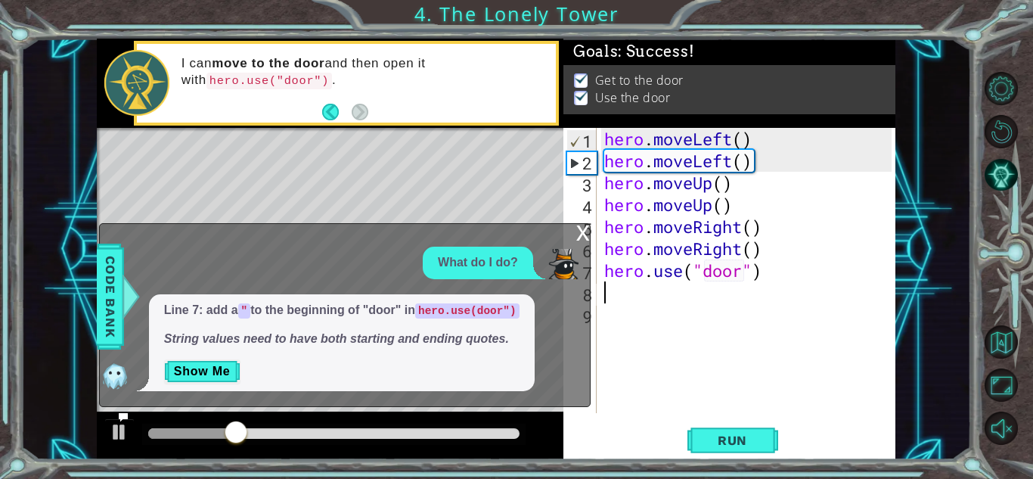
click at [580, 225] on div "x" at bounding box center [583, 231] width 14 height 15
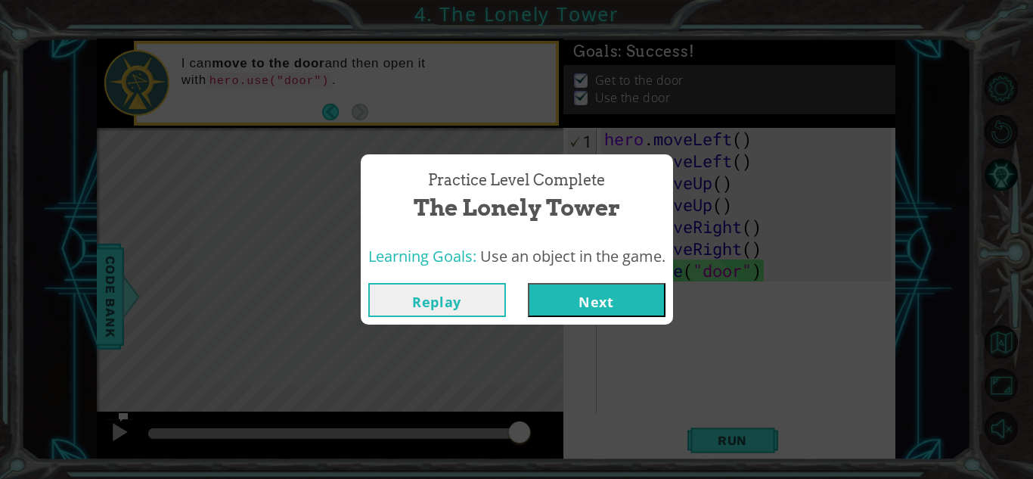
click at [604, 295] on button "Next" at bounding box center [597, 300] width 138 height 34
